Goal: Find specific fact: Find specific fact

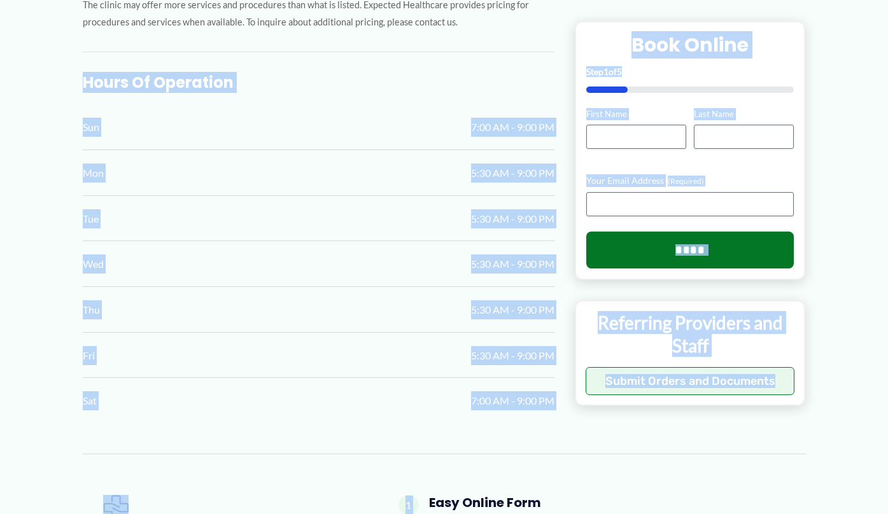
scroll to position [763, 0]
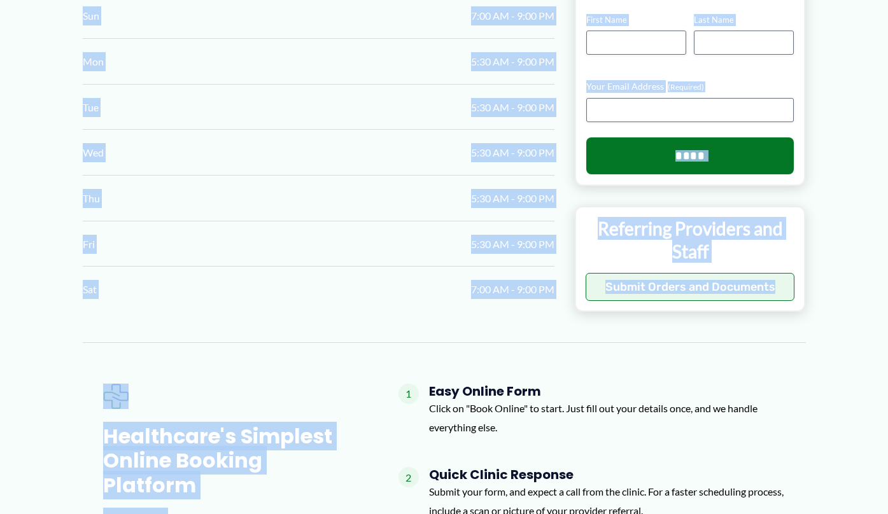
drag, startPoint x: 84, startPoint y: 160, endPoint x: 391, endPoint y: 337, distance: 353.7
click at [391, 337] on div "← Back to Map [PERSON_NAME] Imaging [GEOGRAPHIC_DATA] ★ ★ ★ ★ ★ 4.0 (60) Imagin…" at bounding box center [443, 98] width 763 height 1564
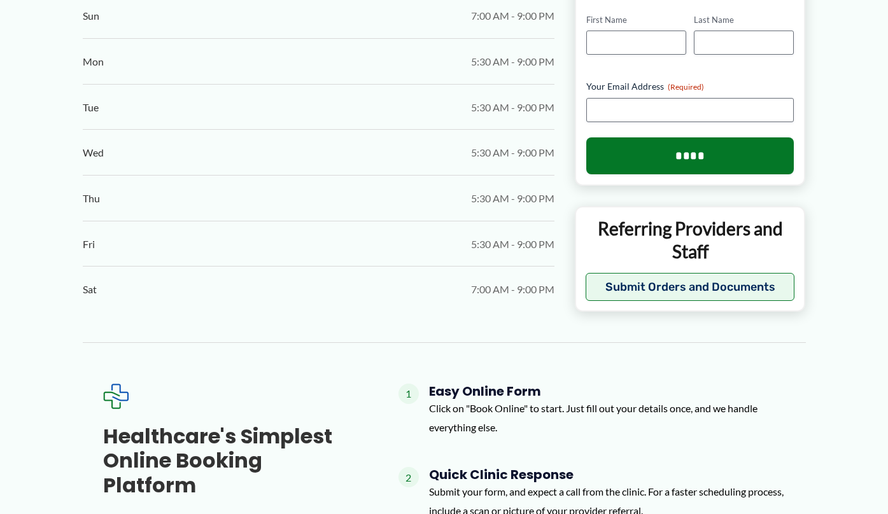
click at [408, 337] on div "← Back to Map [PERSON_NAME] Imaging [GEOGRAPHIC_DATA] ★ ★ ★ ★ ★ 4.0 (60) Imagin…" at bounding box center [443, 98] width 763 height 1564
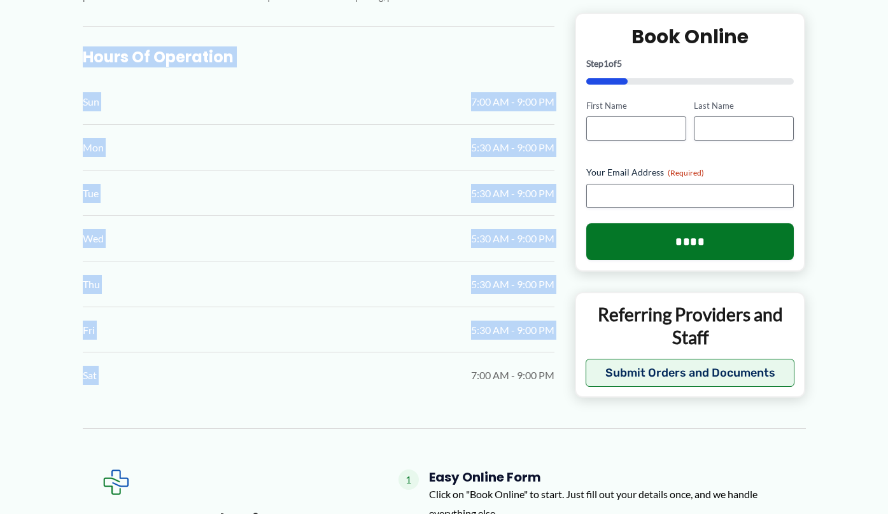
scroll to position [700, 0]
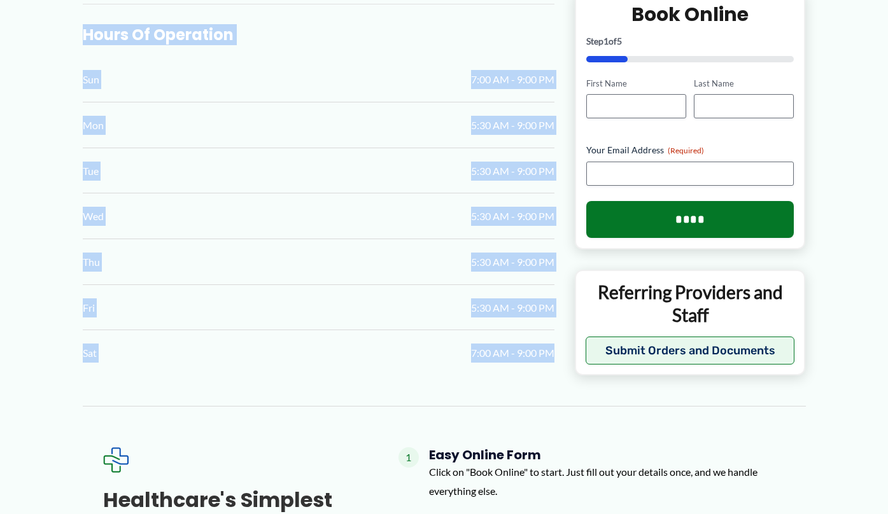
drag, startPoint x: 82, startPoint y: 285, endPoint x: 568, endPoint y: 347, distance: 489.4
copy div "Hours of Operation Sun 7:00 AM - 9:00 PM Mon 5:30 AM - 9:00 PM Tue 5:30 AM - 9:…"
click at [468, 225] on div "Wed 5:30 AM - 9:00 PM" at bounding box center [318, 216] width 471 height 45
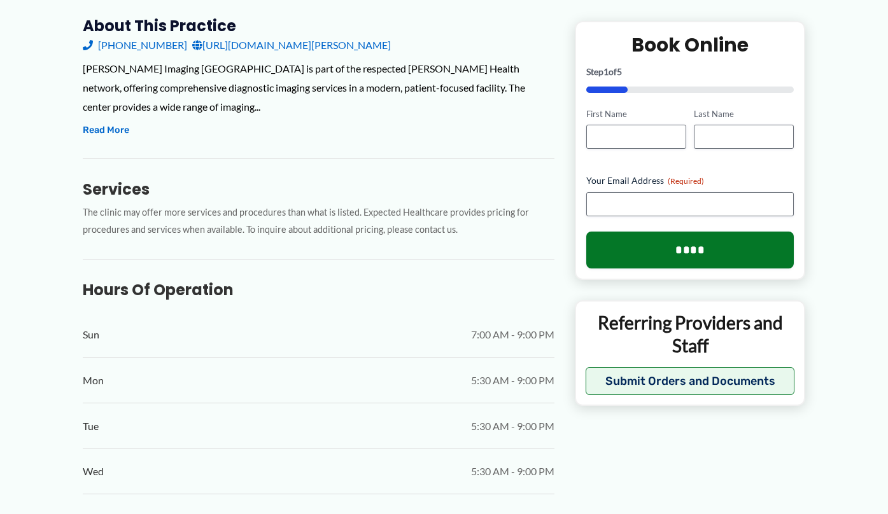
scroll to position [445, 0]
